Goal: Information Seeking & Learning: Compare options

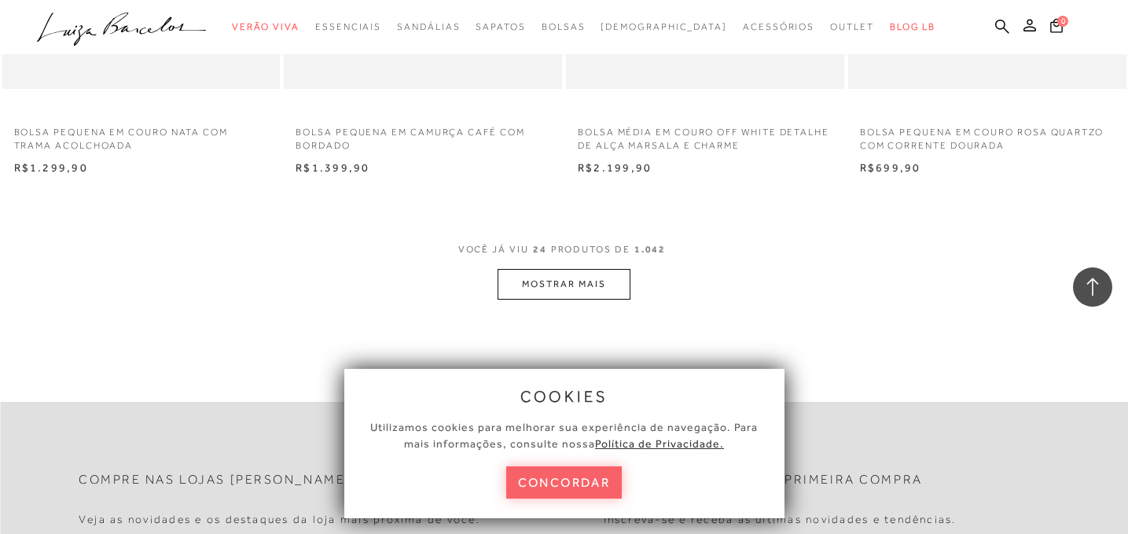
scroll to position [3056, 0]
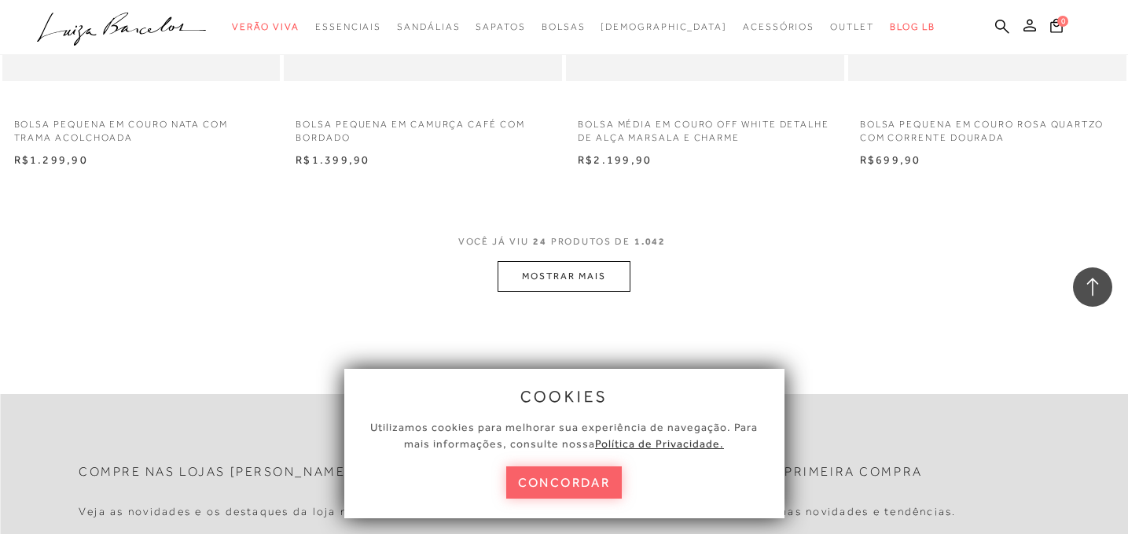
click at [549, 266] on button "MOSTRAR MAIS" at bounding box center [564, 276] width 132 height 31
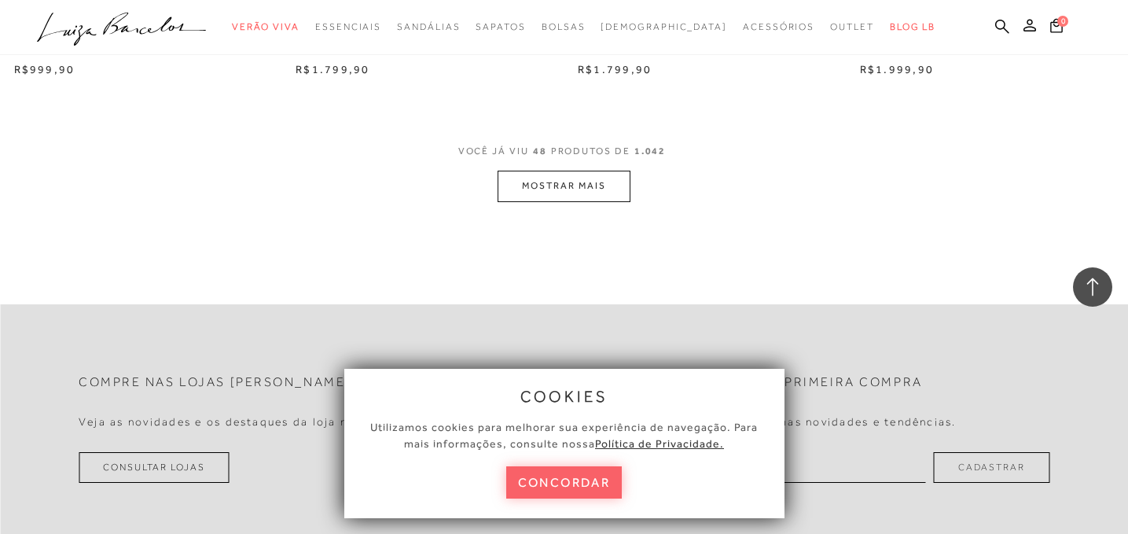
scroll to position [6278, 0]
click at [544, 194] on button "MOSTRAR MAIS" at bounding box center [564, 183] width 132 height 31
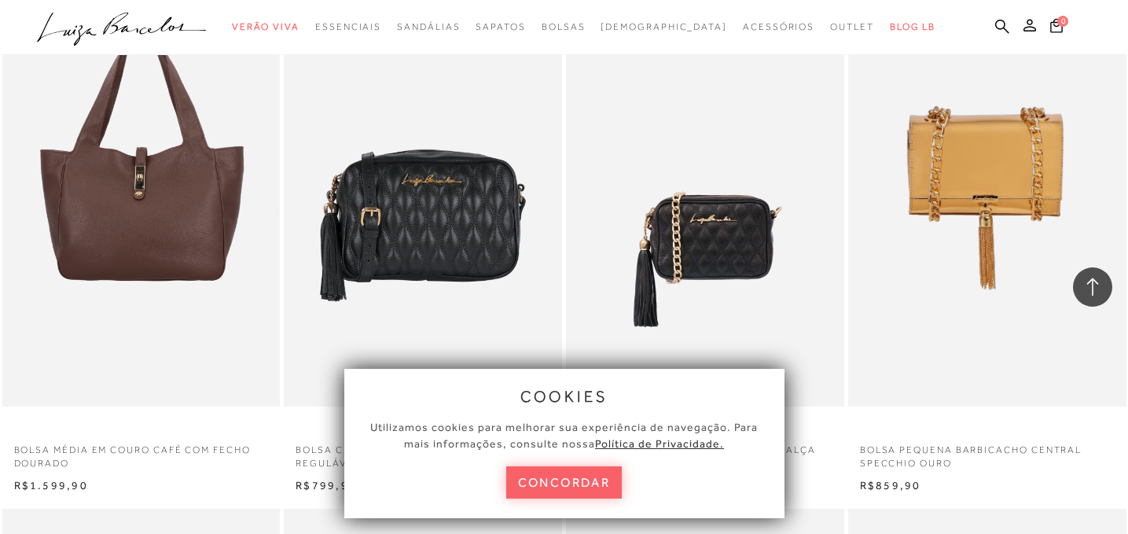
scroll to position [6901, 0]
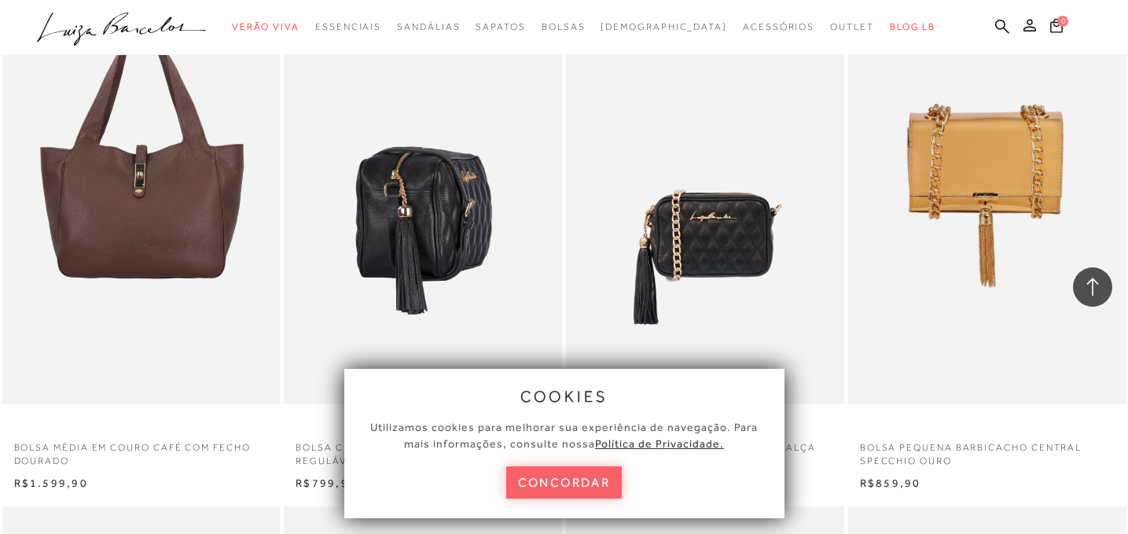
click at [447, 238] on img at bounding box center [423, 195] width 277 height 417
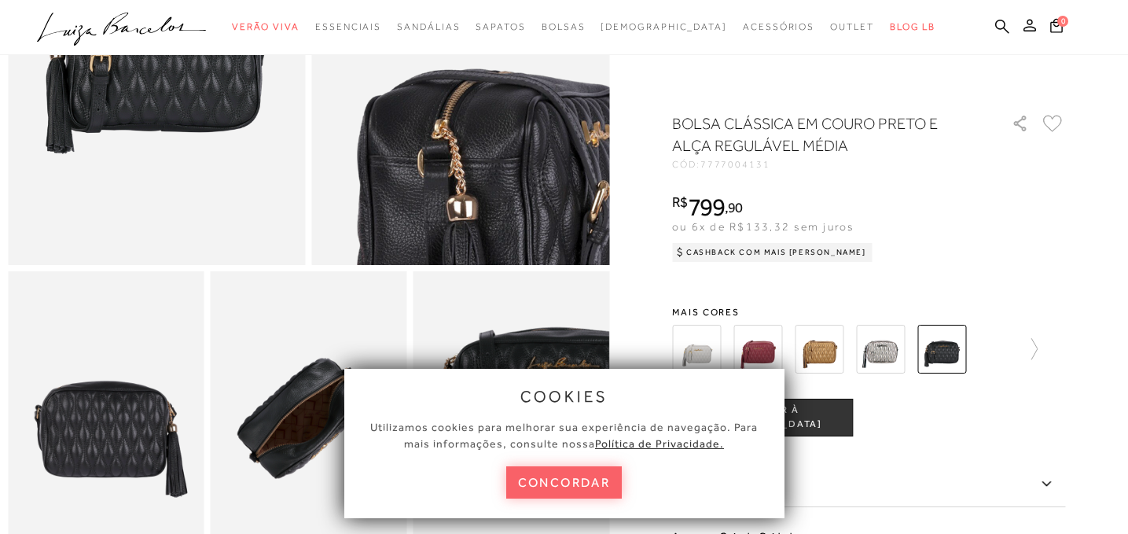
scroll to position [318, 0]
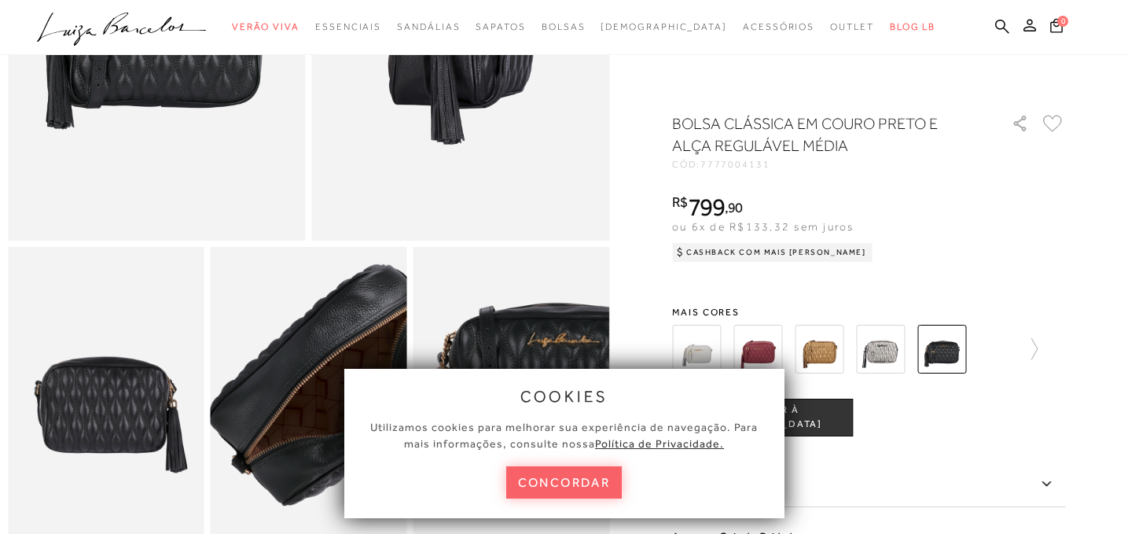
click at [268, 403] on img at bounding box center [349, 384] width 392 height 589
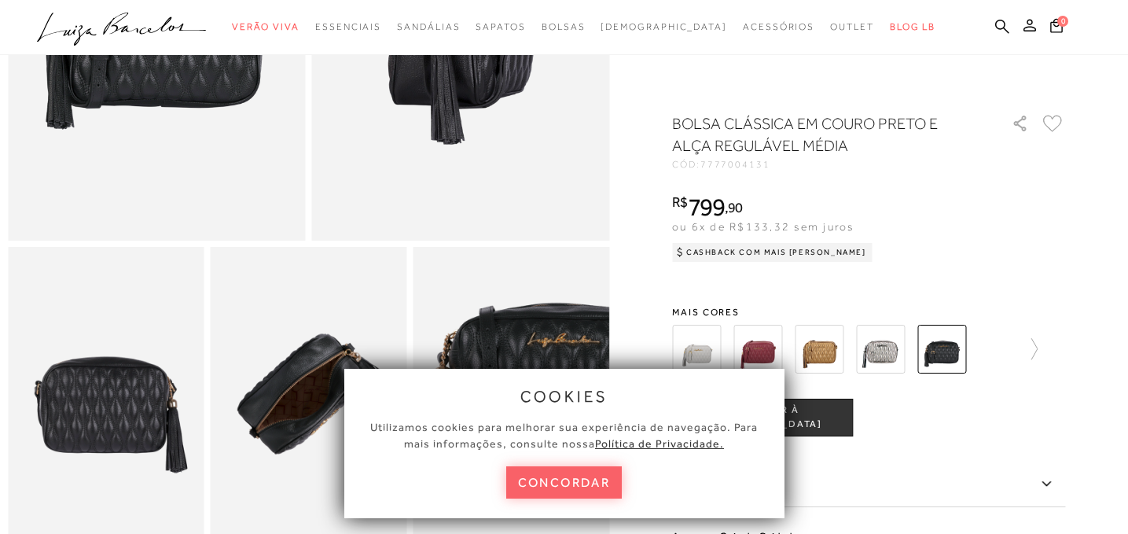
click at [522, 351] on img at bounding box center [511, 394] width 196 height 295
click at [560, 486] on button "concordar" at bounding box center [564, 482] width 116 height 32
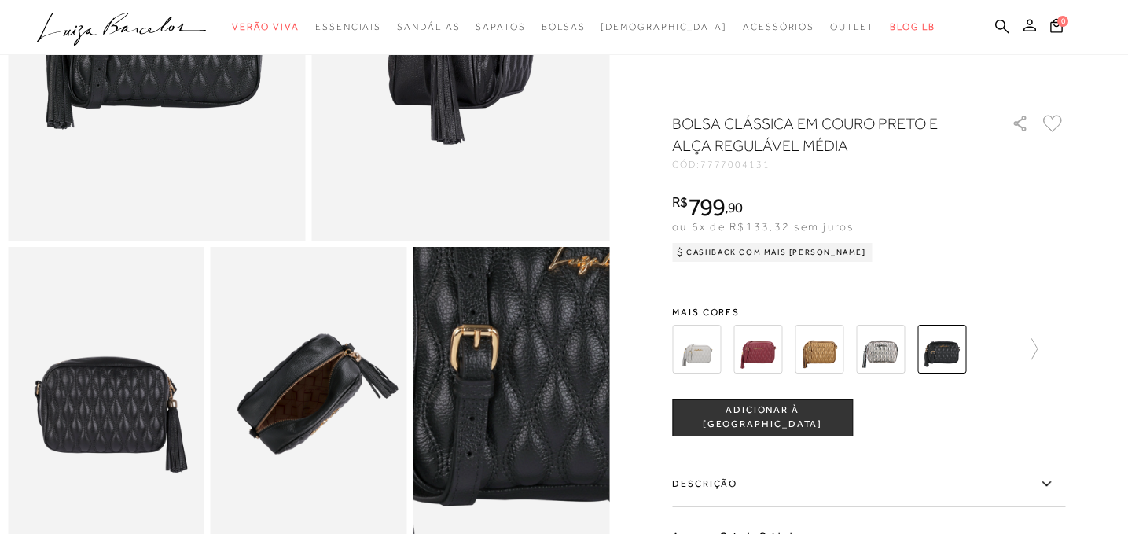
click at [511, 422] on img at bounding box center [516, 367] width 392 height 589
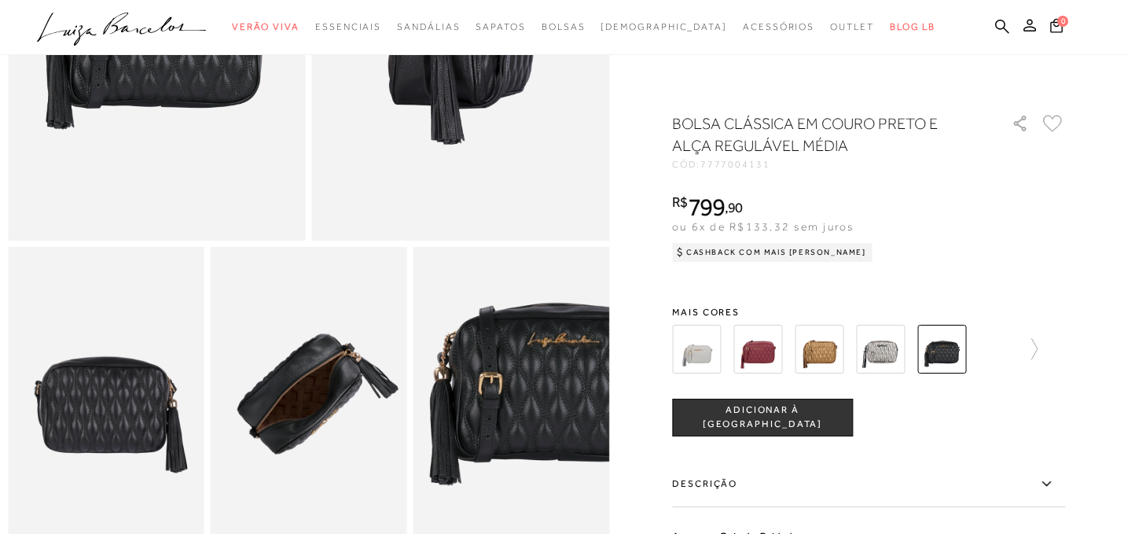
click at [255, 145] on img at bounding box center [157, 17] width 298 height 446
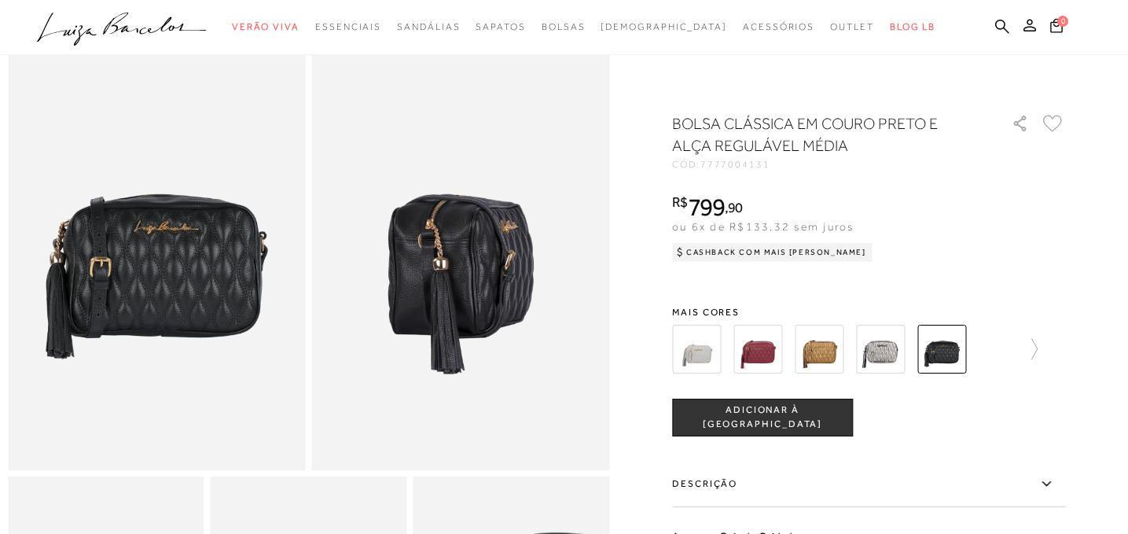
scroll to position [66, 0]
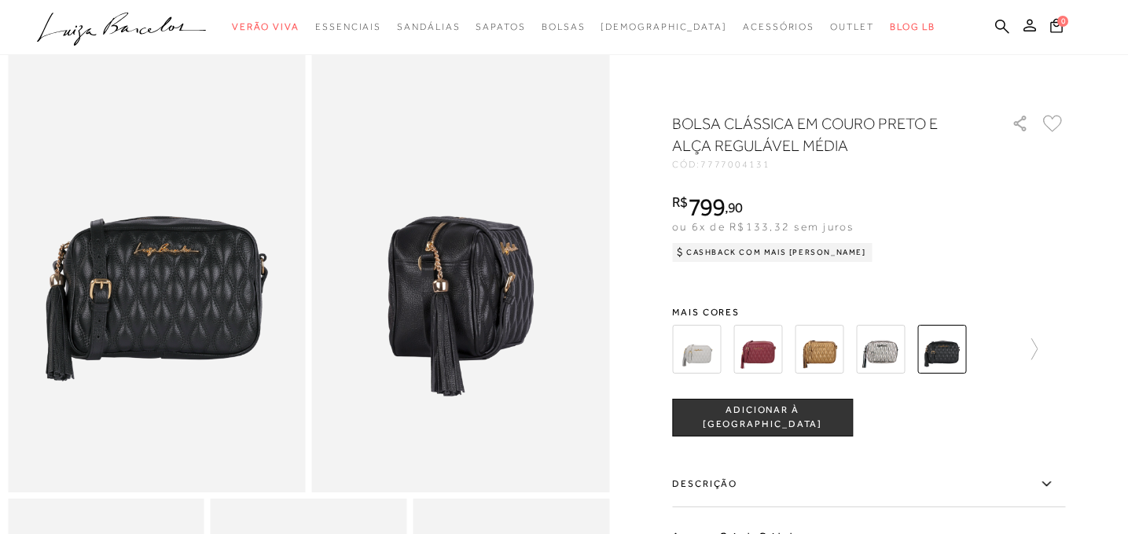
click at [447, 273] on img at bounding box center [461, 269] width 298 height 446
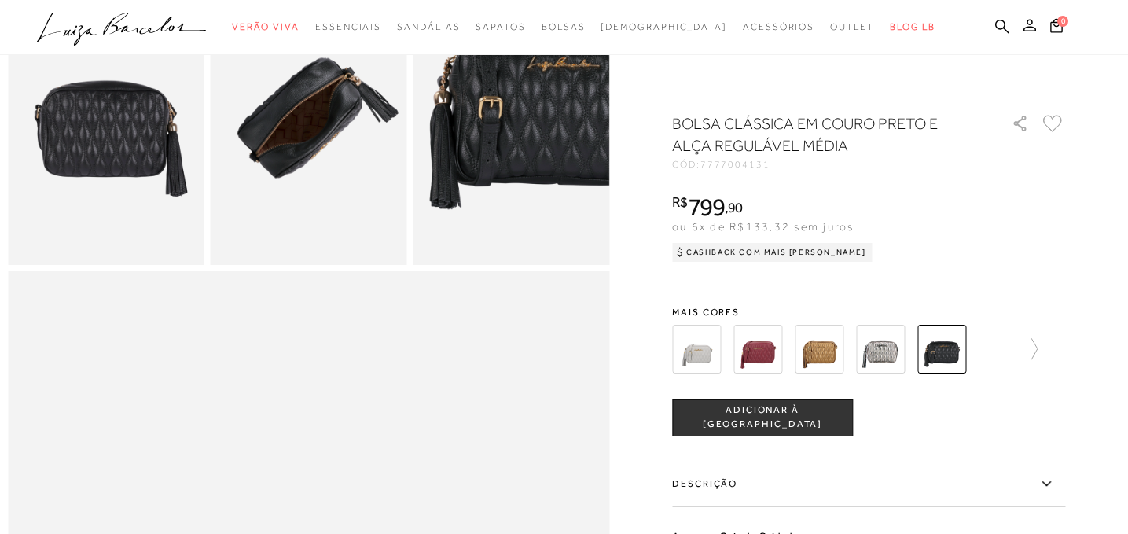
scroll to position [595, 0]
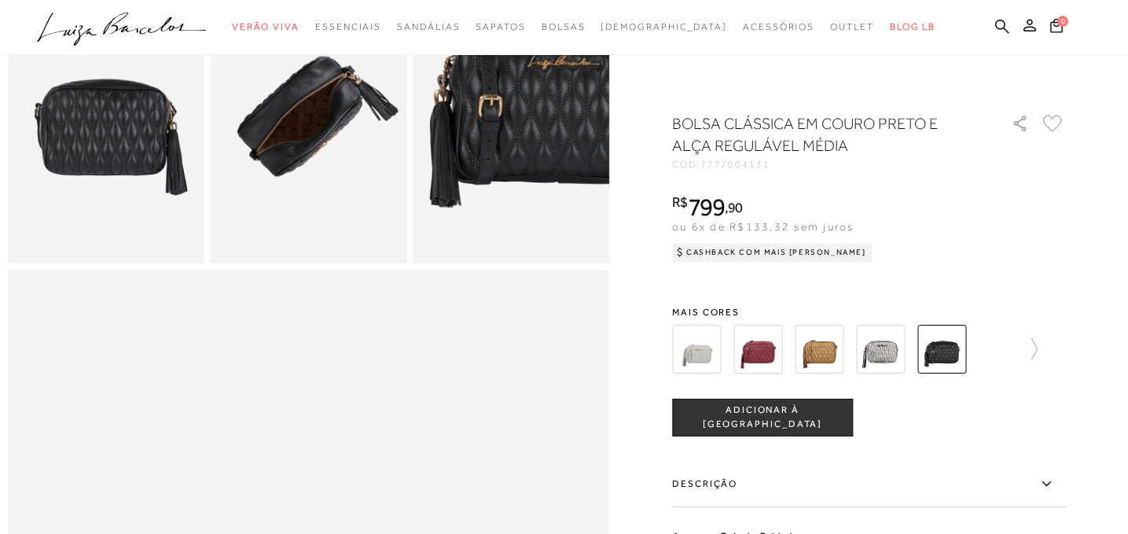
click at [120, 214] on img at bounding box center [106, 116] width 196 height 295
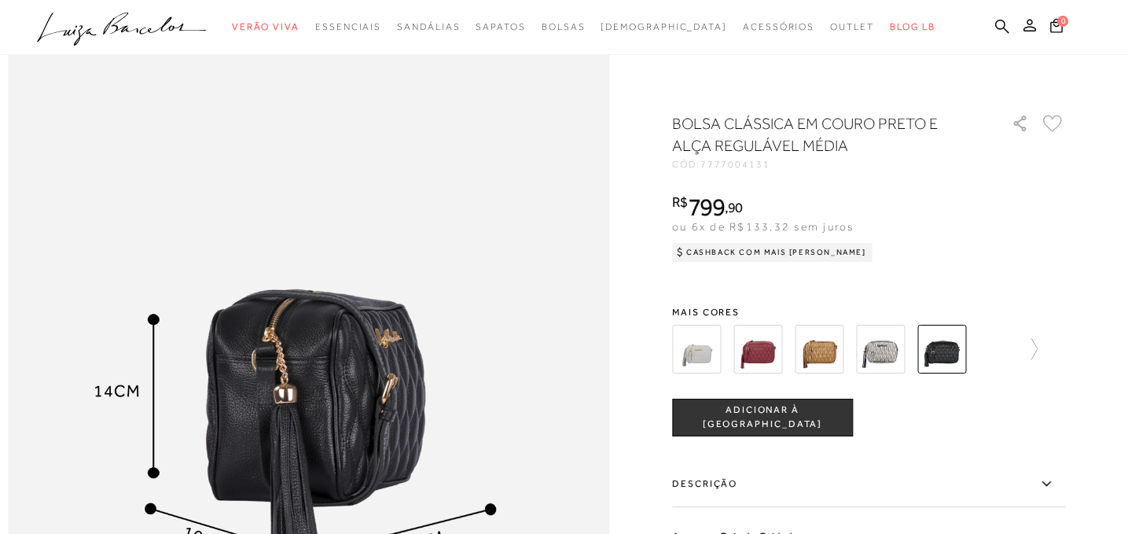
scroll to position [938, 0]
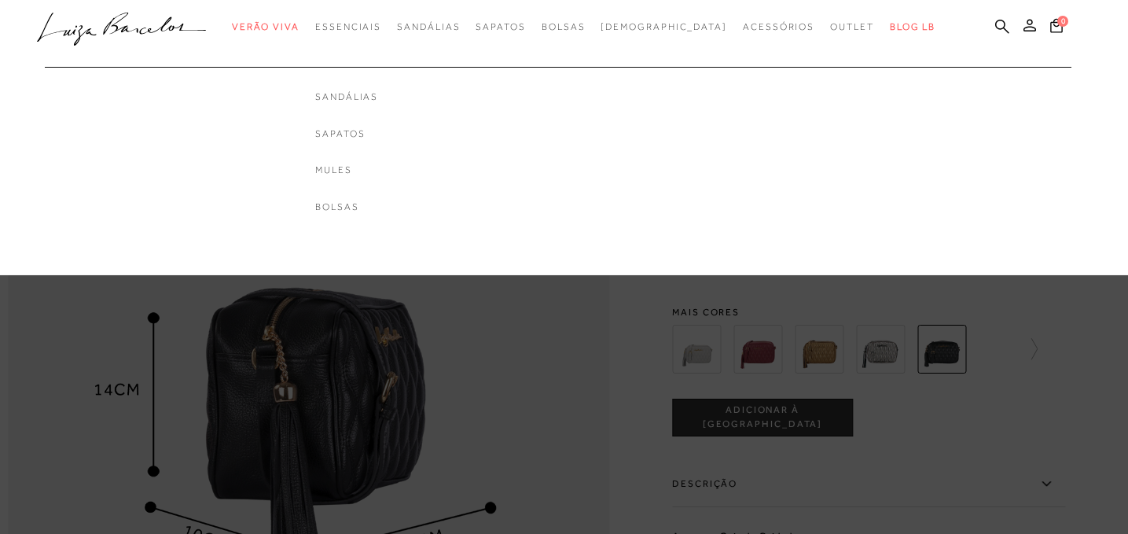
click at [535, 134] on ul "Sandálias Sapatos Mules [GEOGRAPHIC_DATA]" at bounding box center [346, 140] width 377 height 196
click at [535, 204] on ul "Sandálias Sapatos Mules [GEOGRAPHIC_DATA]" at bounding box center [346, 140] width 377 height 196
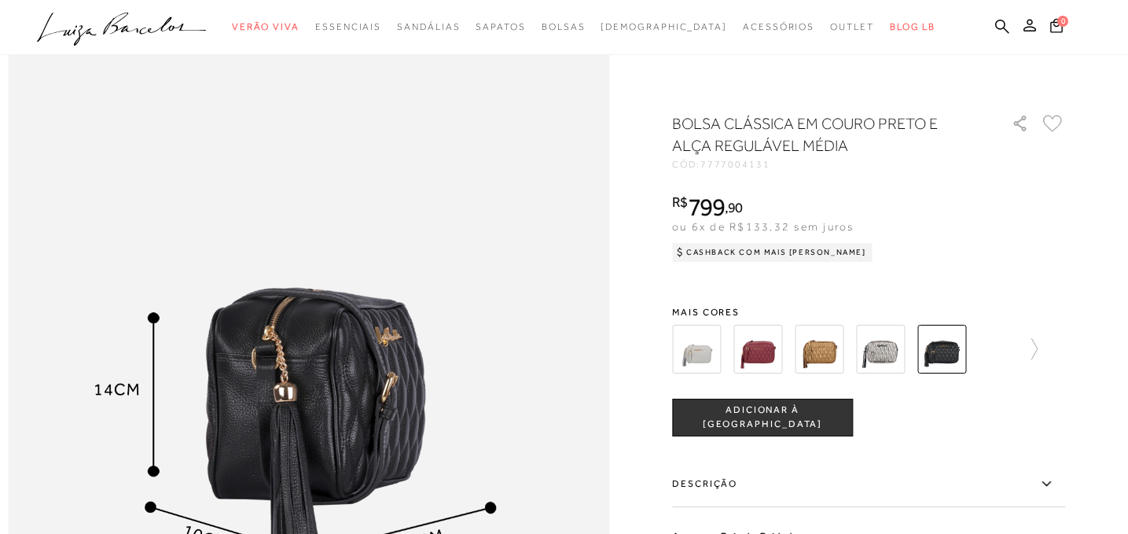
click at [439, 391] on img at bounding box center [308, 377] width 601 height 902
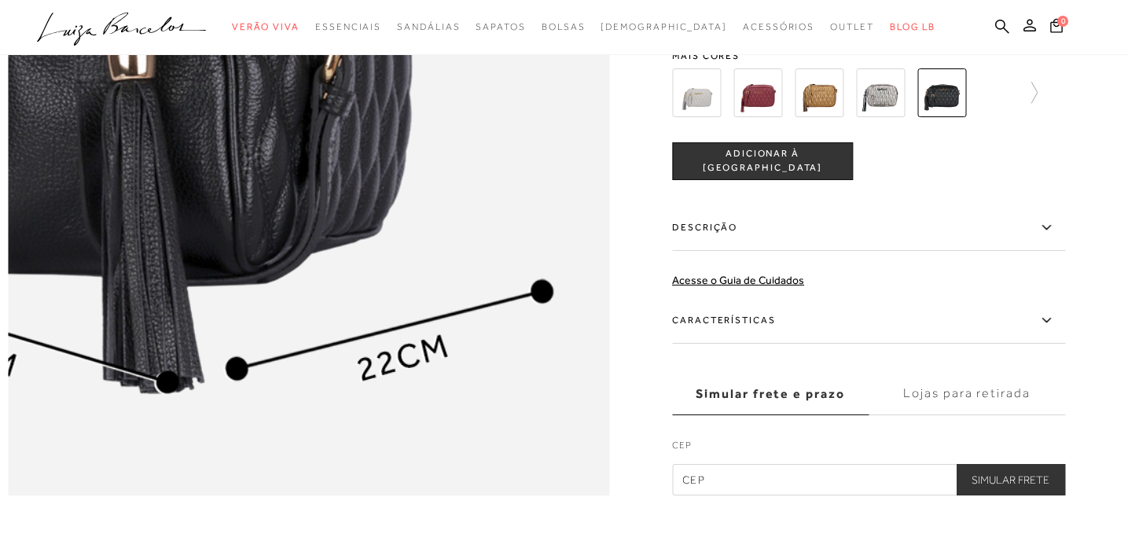
scroll to position [1278, 0]
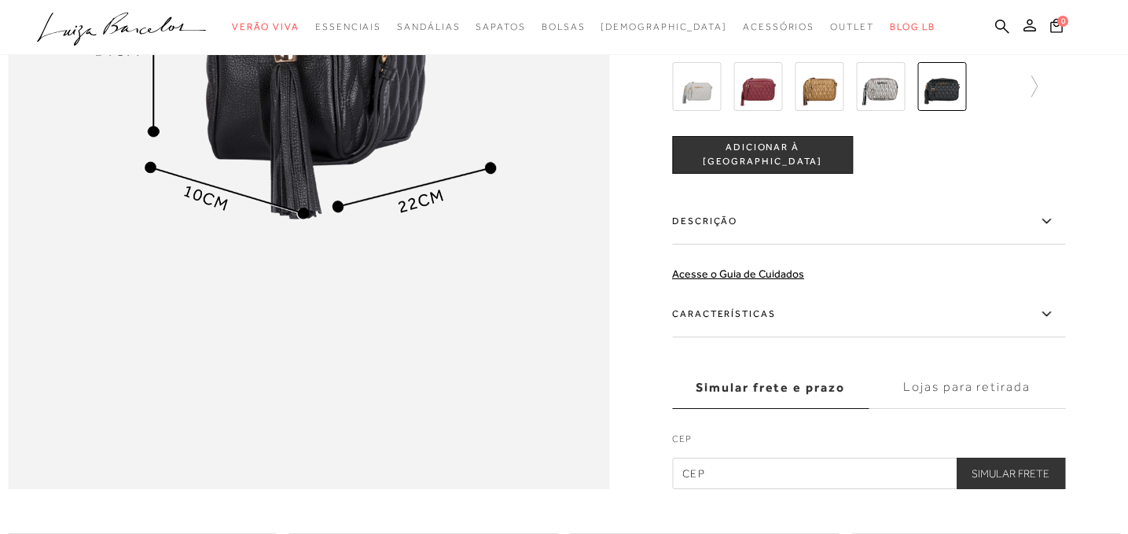
click at [810, 97] on img at bounding box center [819, 86] width 49 height 49
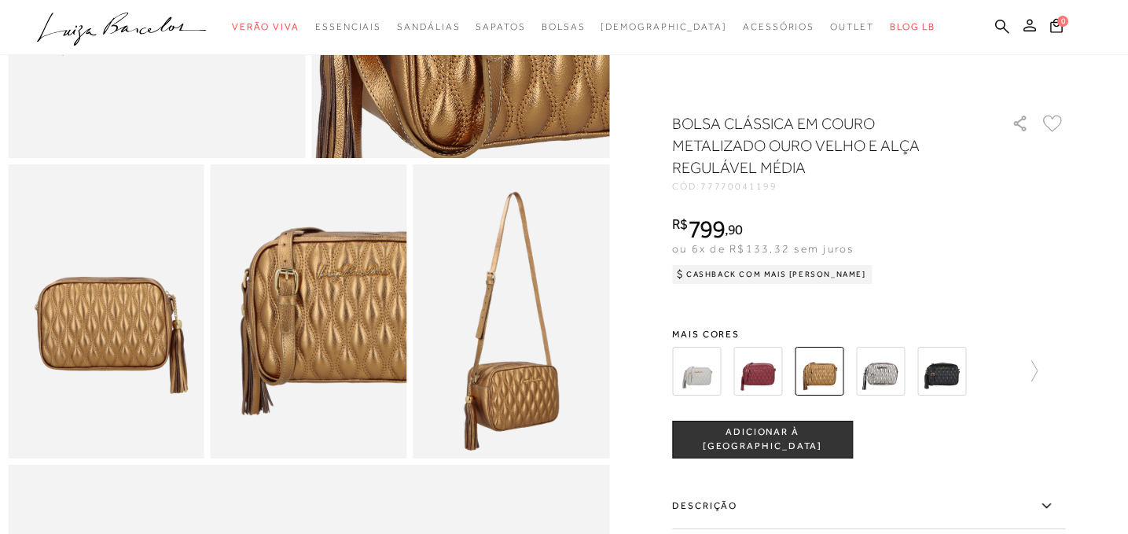
scroll to position [402, 0]
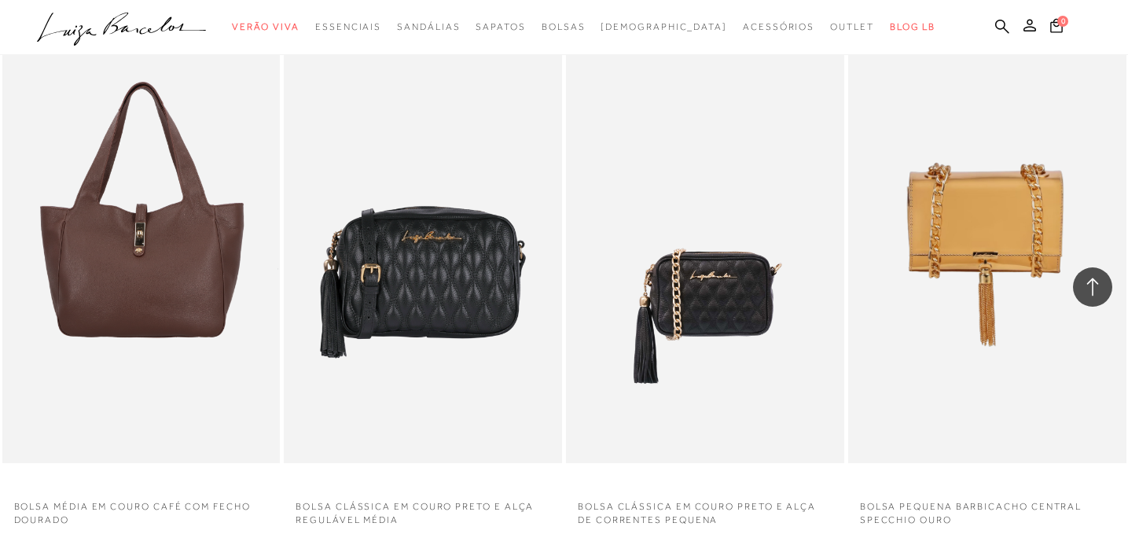
scroll to position [6843, 0]
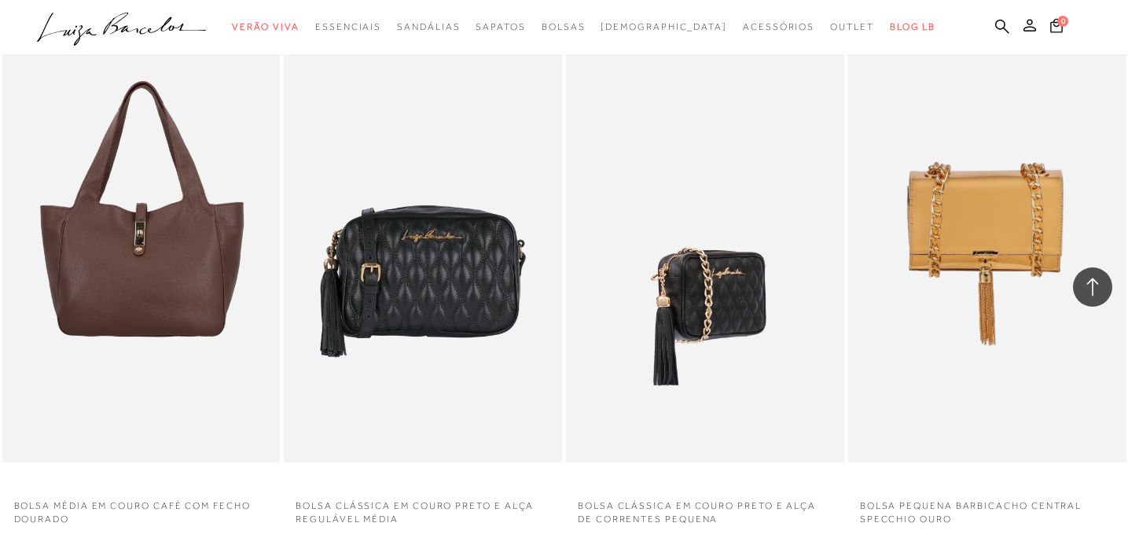
click at [696, 278] on img at bounding box center [705, 254] width 277 height 417
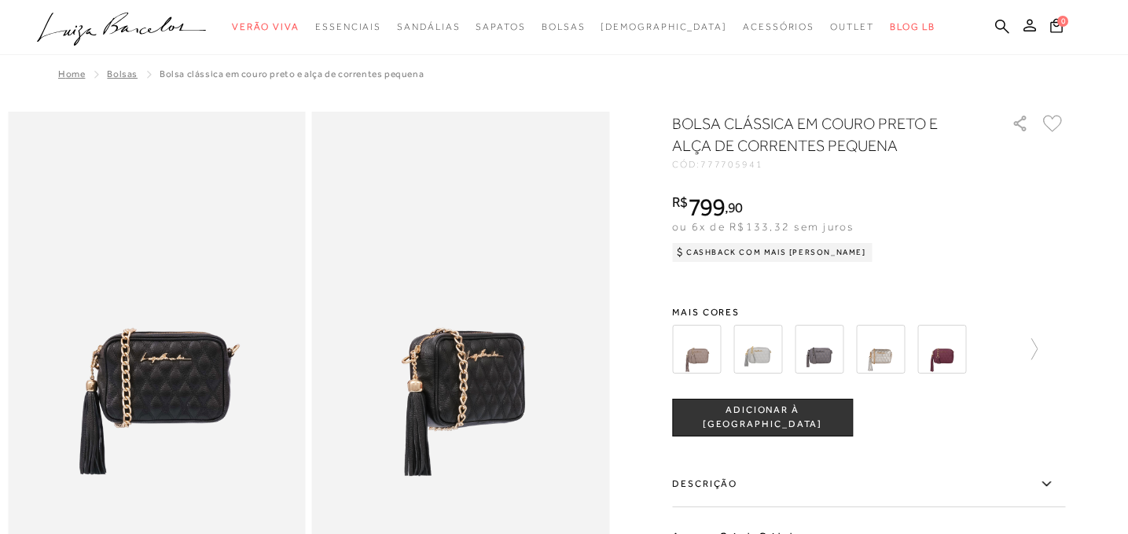
click at [705, 351] on img at bounding box center [696, 349] width 49 height 49
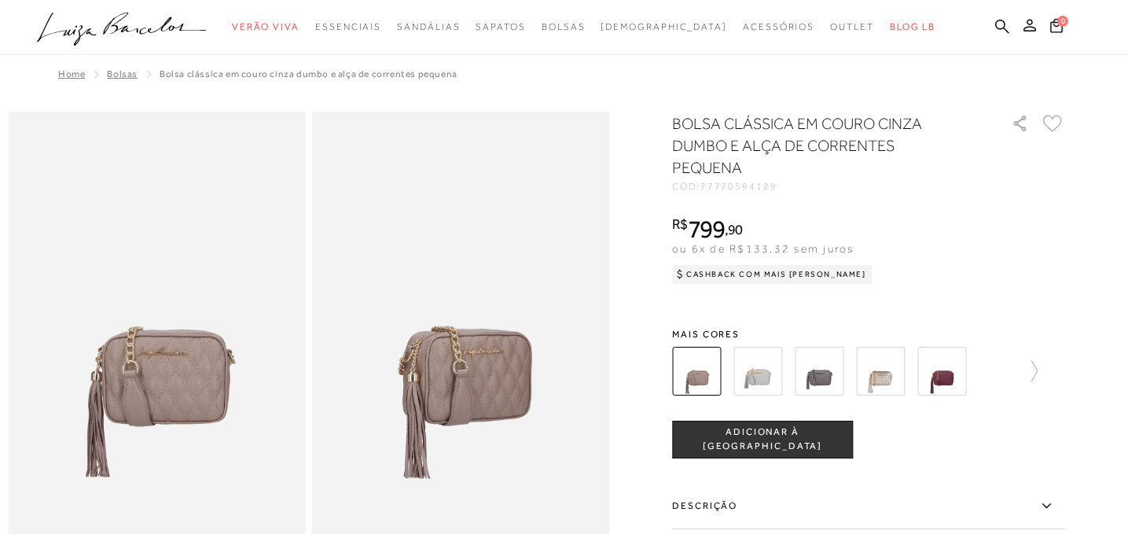
click at [753, 376] on img at bounding box center [757, 371] width 49 height 49
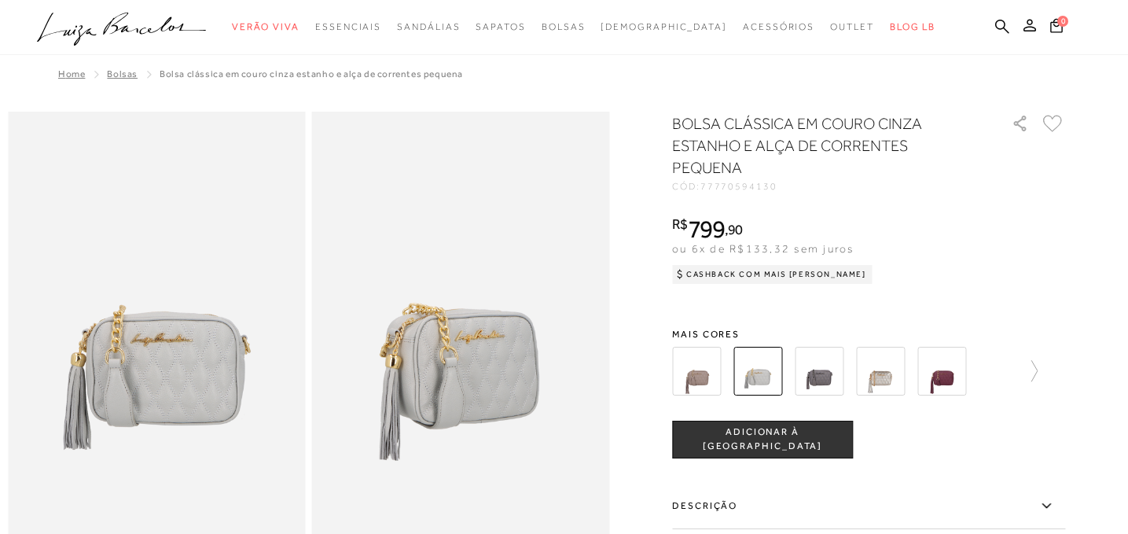
click at [806, 342] on div at bounding box center [836, 371] width 338 height 58
click at [820, 365] on img at bounding box center [819, 371] width 49 height 49
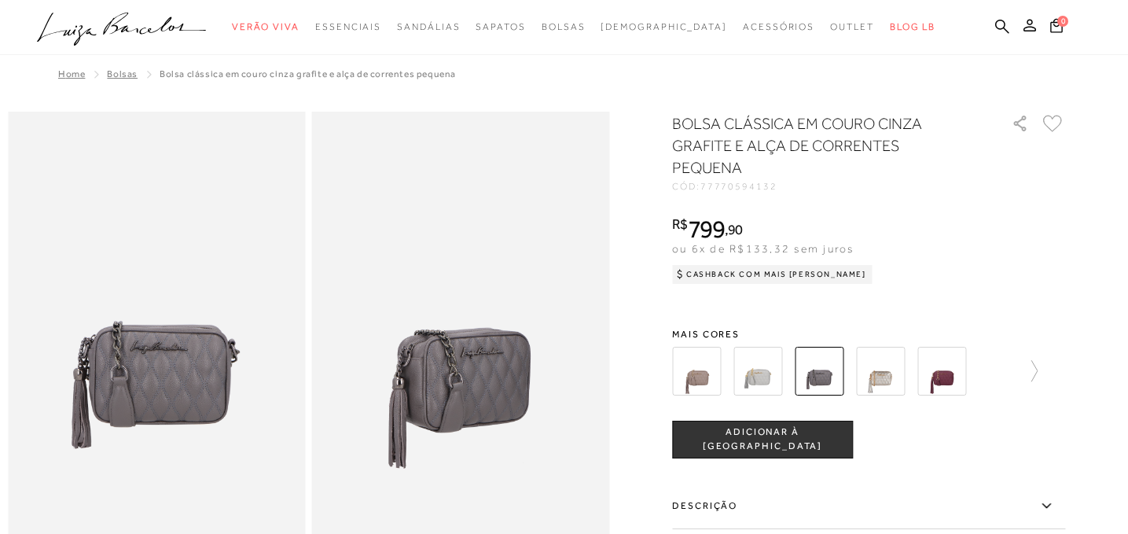
click at [862, 375] on img at bounding box center [880, 371] width 49 height 49
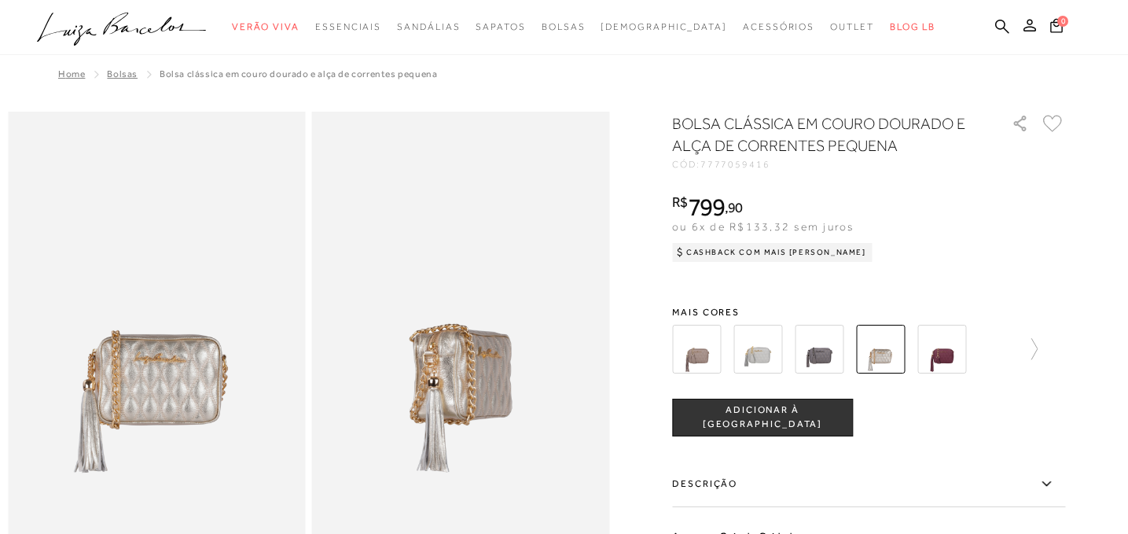
click at [926, 355] on img at bounding box center [941, 349] width 49 height 49
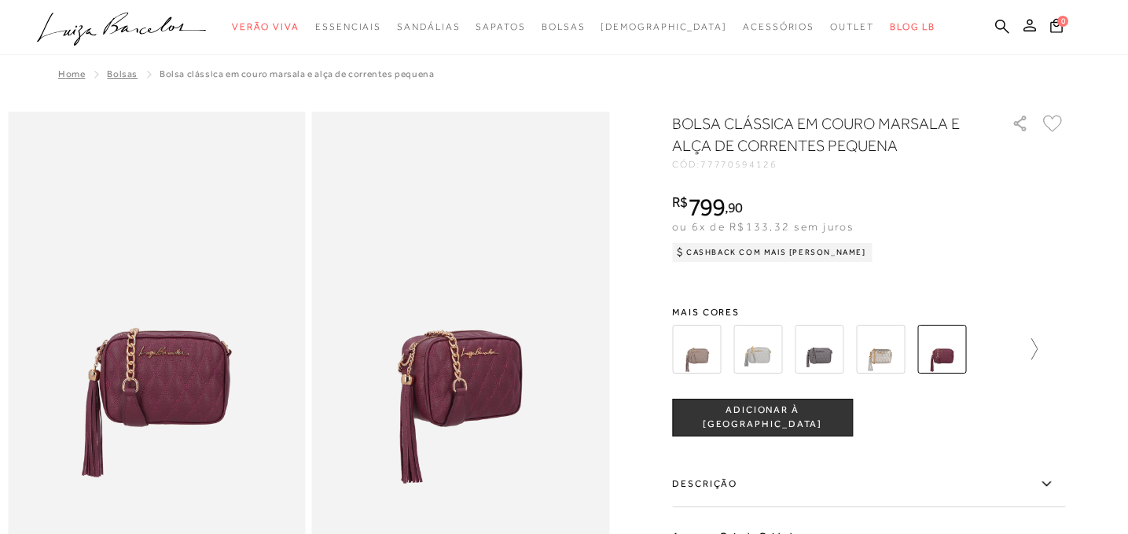
click at [1031, 348] on icon at bounding box center [1026, 349] width 22 height 22
click at [729, 355] on img at bounding box center [724, 349] width 49 height 49
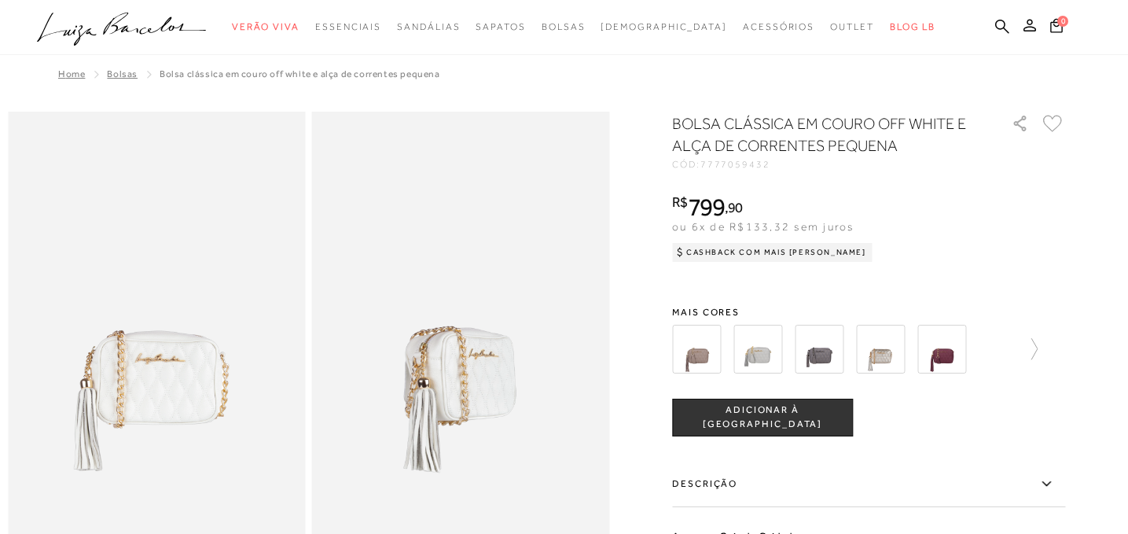
click at [746, 352] on img at bounding box center [757, 349] width 49 height 49
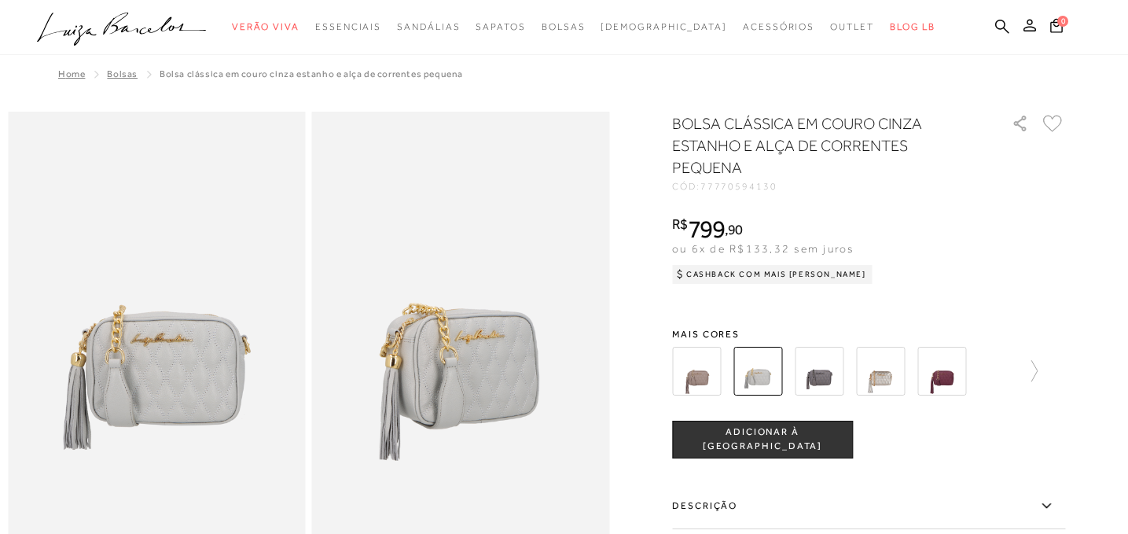
click at [806, 357] on img at bounding box center [819, 371] width 49 height 49
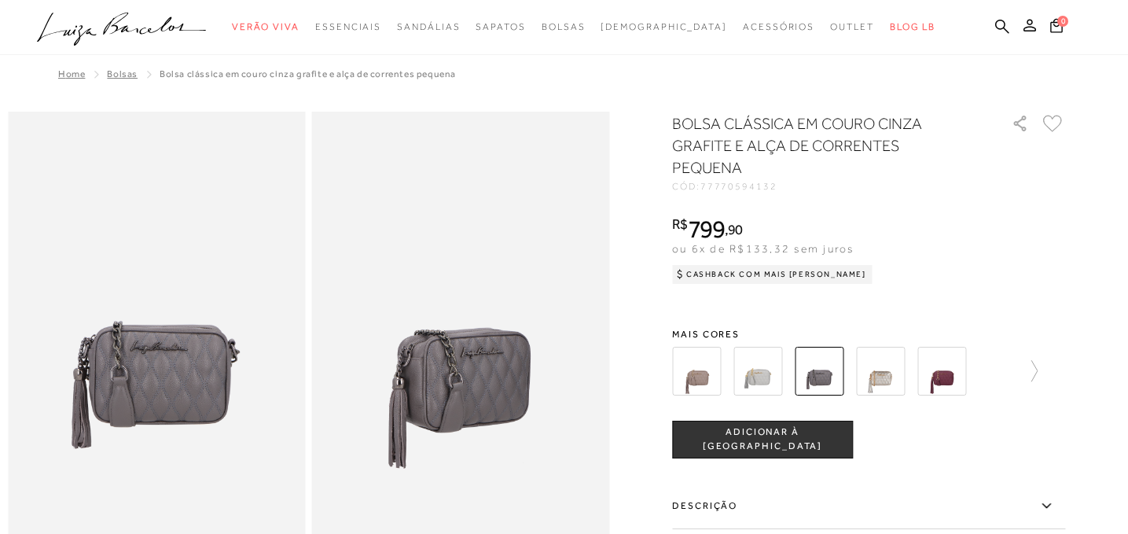
click at [881, 381] on img at bounding box center [880, 371] width 49 height 49
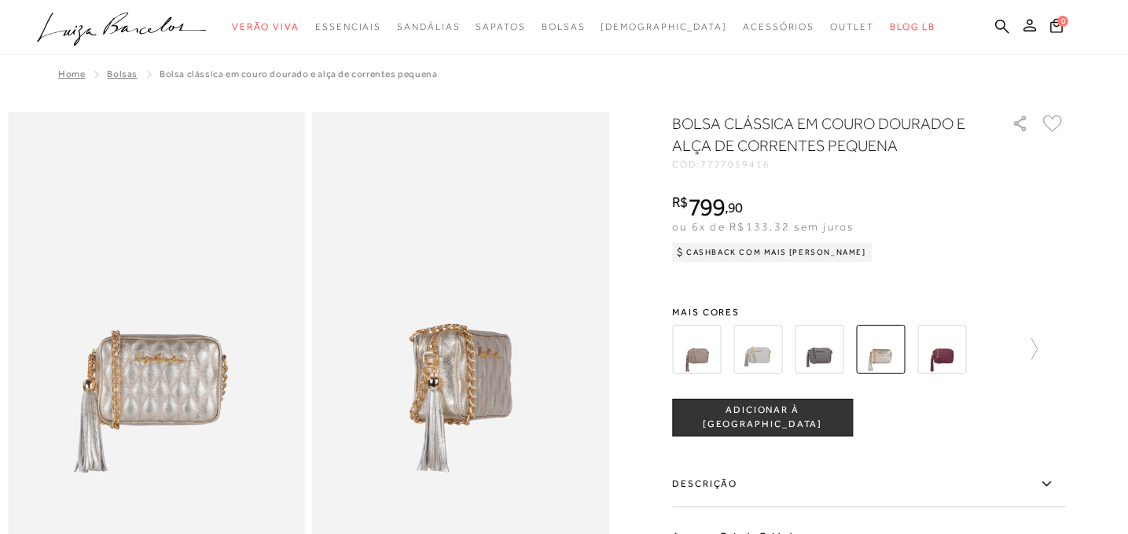
click at [923, 365] on img at bounding box center [941, 349] width 49 height 49
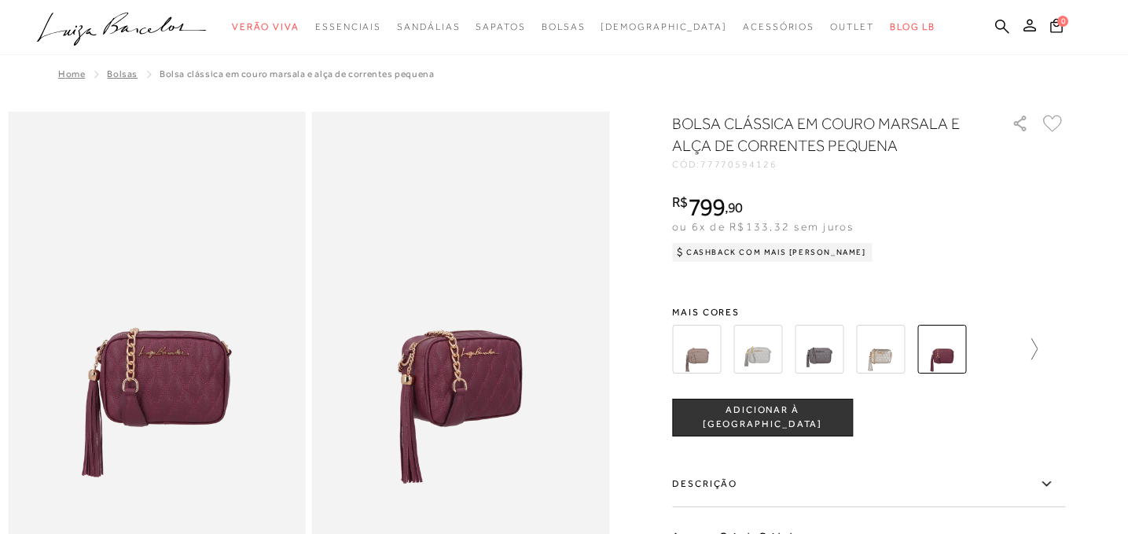
click at [1034, 350] on icon at bounding box center [1026, 349] width 22 height 22
click at [851, 362] on img at bounding box center [846, 349] width 49 height 49
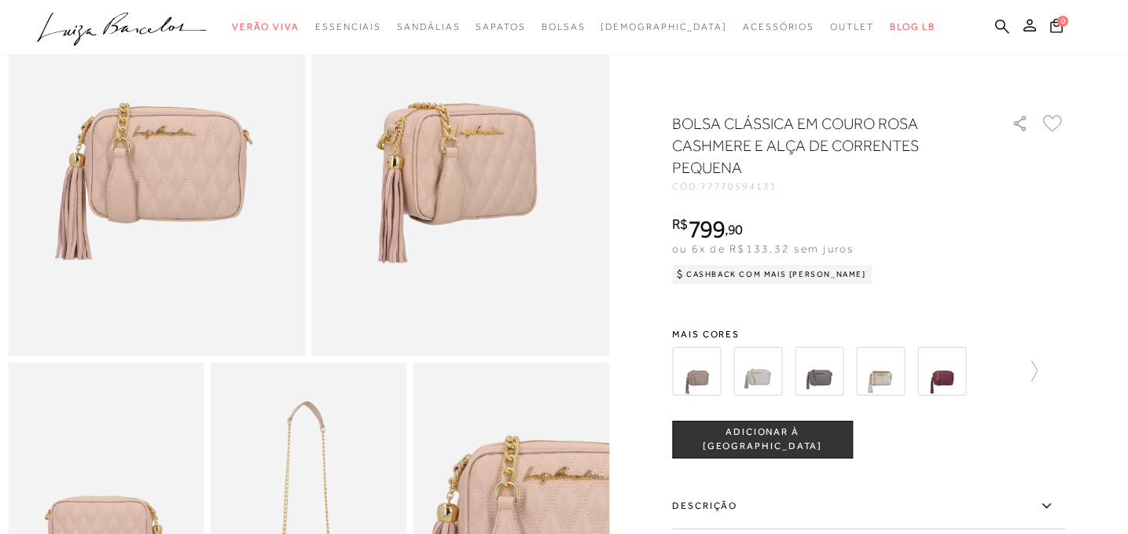
scroll to position [171, 0]
